Goal: Information Seeking & Learning: Learn about a topic

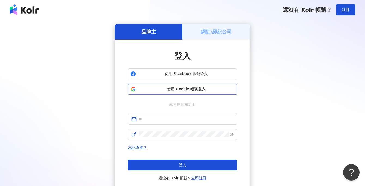
click at [186, 89] on span "使用 Google 帳號登入" at bounding box center [186, 88] width 96 height 5
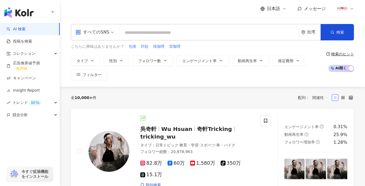
click at [113, 29] on span "すべてのSNS" at bounding box center [94, 32] width 39 height 9
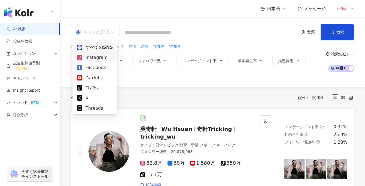
click at [97, 56] on div "Instagram" at bounding box center [95, 57] width 36 height 7
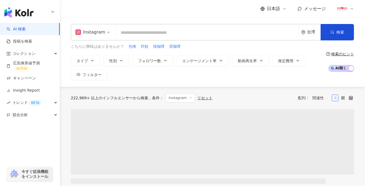
click at [152, 32] on input "search" at bounding box center [207, 32] width 179 height 10
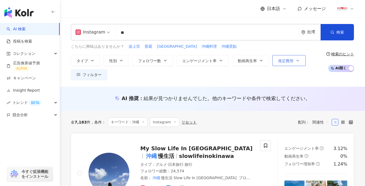
type input "**"
click at [287, 59] on span "推定費用" at bounding box center [285, 61] width 15 height 4
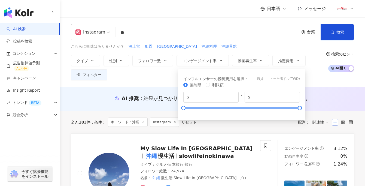
click at [259, 51] on div "こちらに興味はありませんか？ 波上宮 那霸 [GEOGRAPHIC_DATA] 沖繩料理 沖繩景點 タイプ 性別 フォロワー数 エンゲージメント率 動画再生率…" at bounding box center [197, 62] width 253 height 36
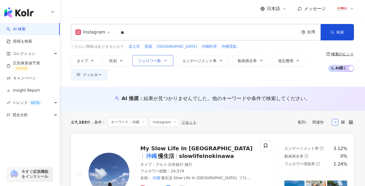
click at [160, 61] on span "フォロワー数" at bounding box center [149, 61] width 23 height 4
click at [160, 60] on span "フォロワー数" at bounding box center [149, 61] width 23 height 4
drag, startPoint x: 141, startPoint y: 95, endPoint x: 147, endPoint y: 95, distance: 5.5
click at [147, 95] on div "AI 推奨 ： 結果が見つかりませんでした。他のキーワードや条件で検索してください。" at bounding box center [216, 98] width 189 height 7
click at [155, 61] on span "フォロワー数" at bounding box center [149, 61] width 23 height 4
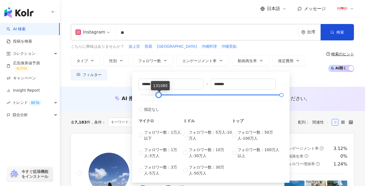
drag, startPoint x: 140, startPoint y: 95, endPoint x: 159, endPoint y: 96, distance: 18.5
click at [159, 96] on div at bounding box center [158, 94] width 3 height 3
click at [157, 167] on span "フォロワー数：3万人-5万人" at bounding box center [163, 170] width 39 height 12
type input "*****"
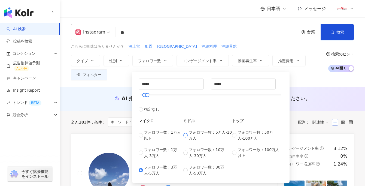
click at [197, 133] on span "フォロワー数：5万人-10万人" at bounding box center [210, 135] width 43 height 12
type input "*****"
click at [158, 170] on span "フォロワー数：3万人-5万人" at bounding box center [163, 170] width 39 height 12
type input "*****"
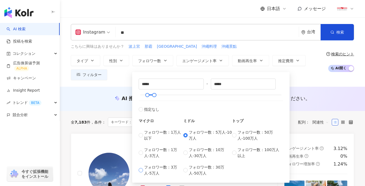
type input "*****"
click at [312, 73] on div "タイプ 性別 フォロワー数 エンゲージメント率 動画再生率 推定費用 フィルター インフルエンサーの投稿費用を選択 ： 通貨 ： ニュー台湾ドル ( TWD …" at bounding box center [197, 67] width 253 height 25
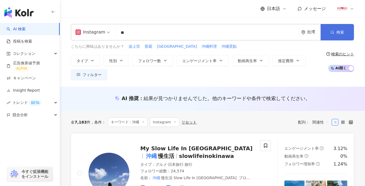
click at [341, 31] on span "検索" at bounding box center [340, 32] width 8 height 4
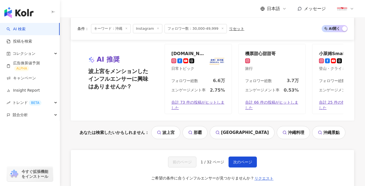
scroll to position [1194, 0]
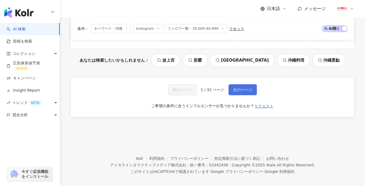
click at [245, 87] on span "次のページ" at bounding box center [242, 89] width 19 height 4
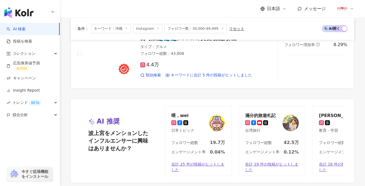
scroll to position [1188, 0]
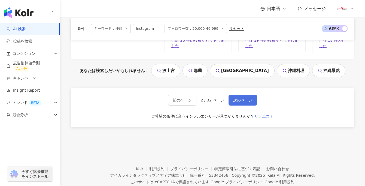
click at [242, 94] on button "次のページ" at bounding box center [242, 99] width 28 height 11
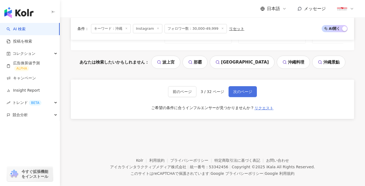
scroll to position [1056, 0]
